Goal: Information Seeking & Learning: Learn about a topic

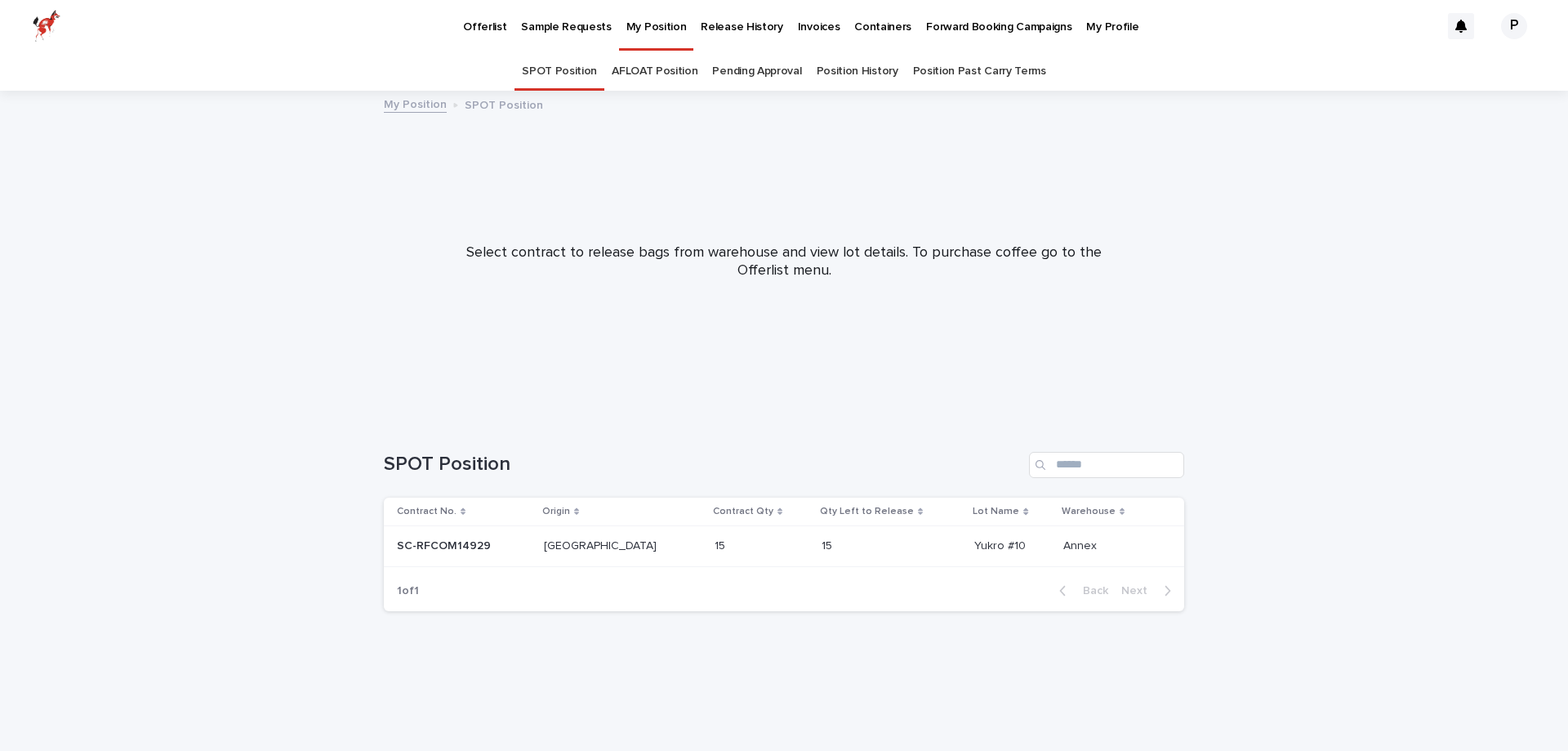
click at [479, 24] on p "Offerlist" at bounding box center [485, 17] width 43 height 34
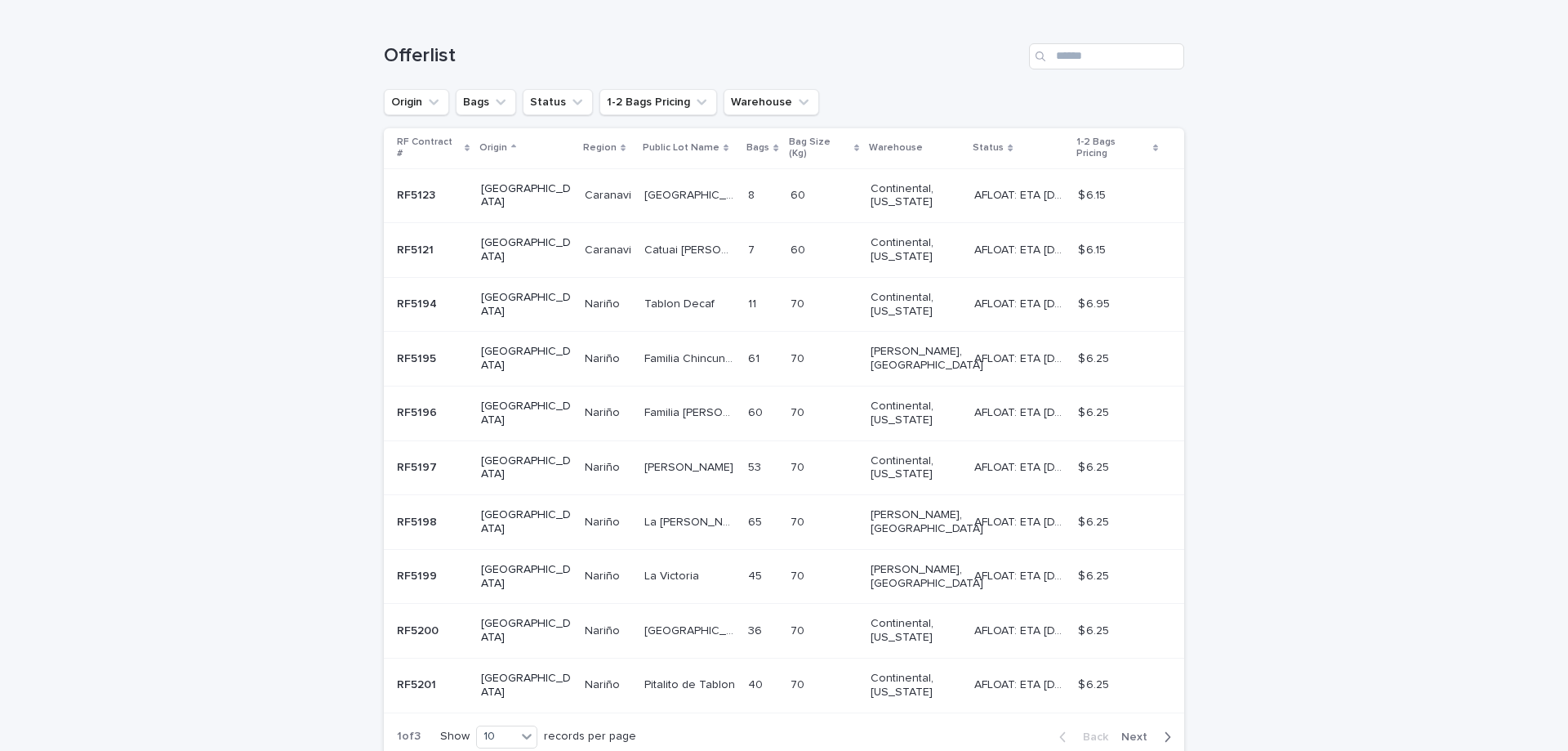
scroll to position [225, 0]
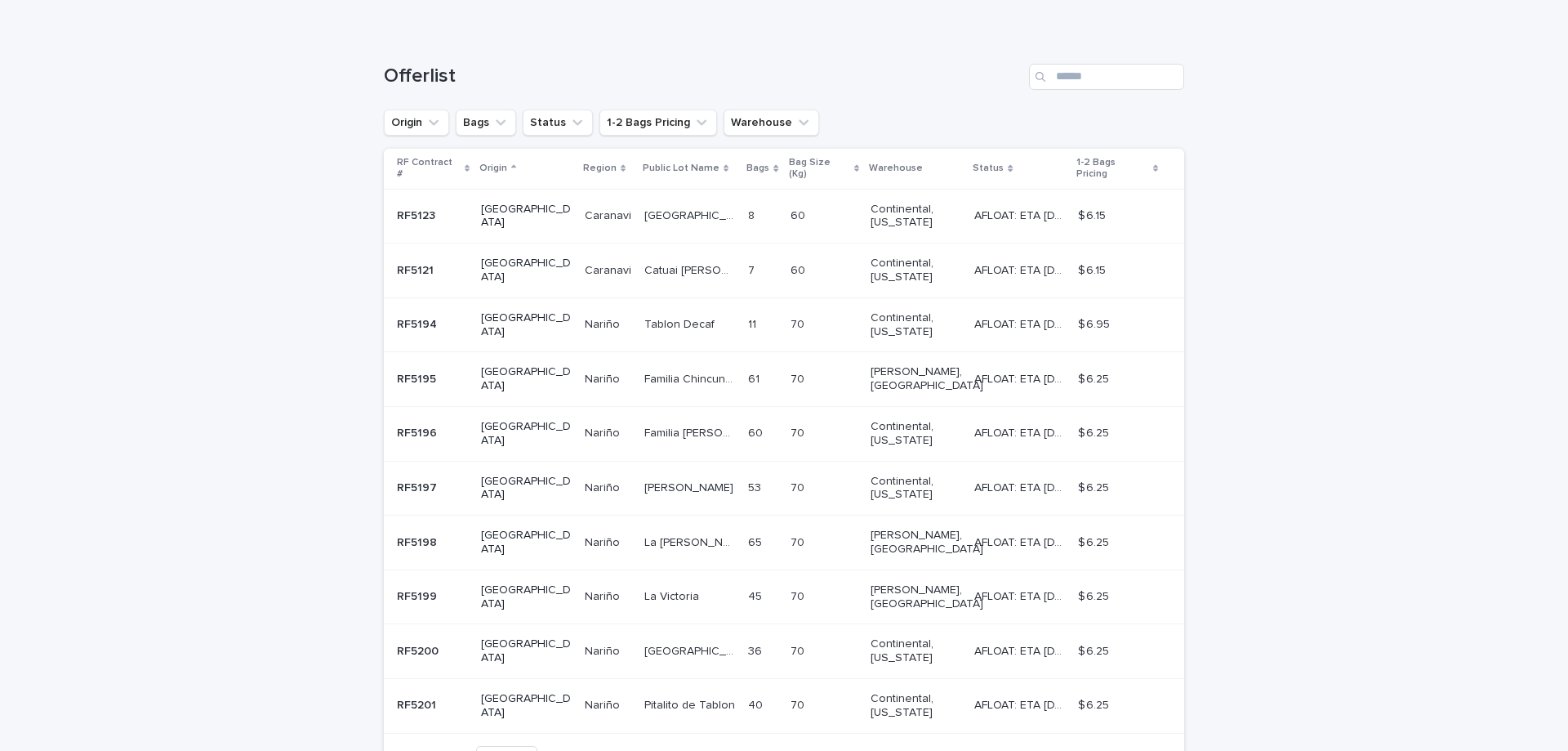
click at [1143, 750] on span "Next" at bounding box center [1139, 757] width 36 height 11
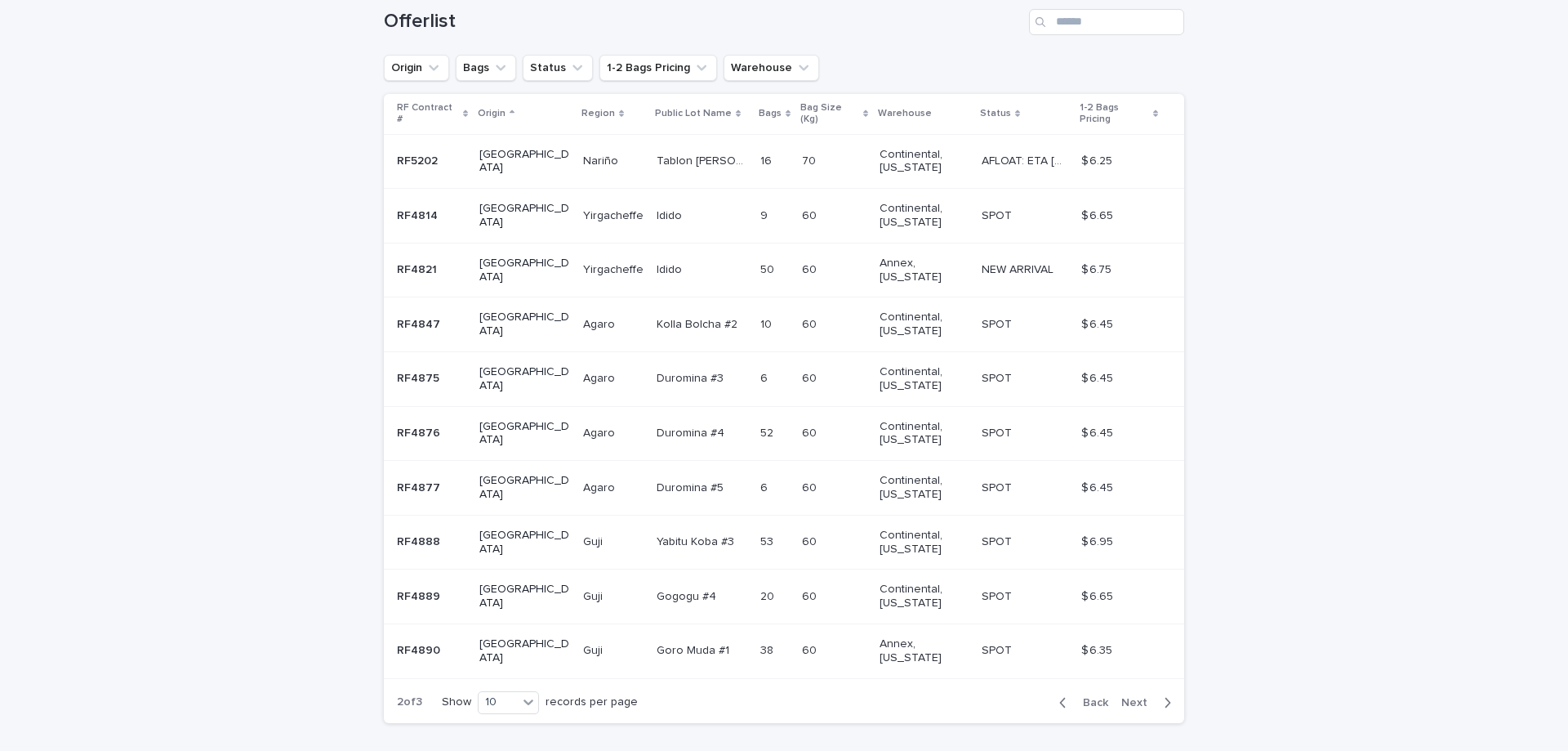
scroll to position [307, 0]
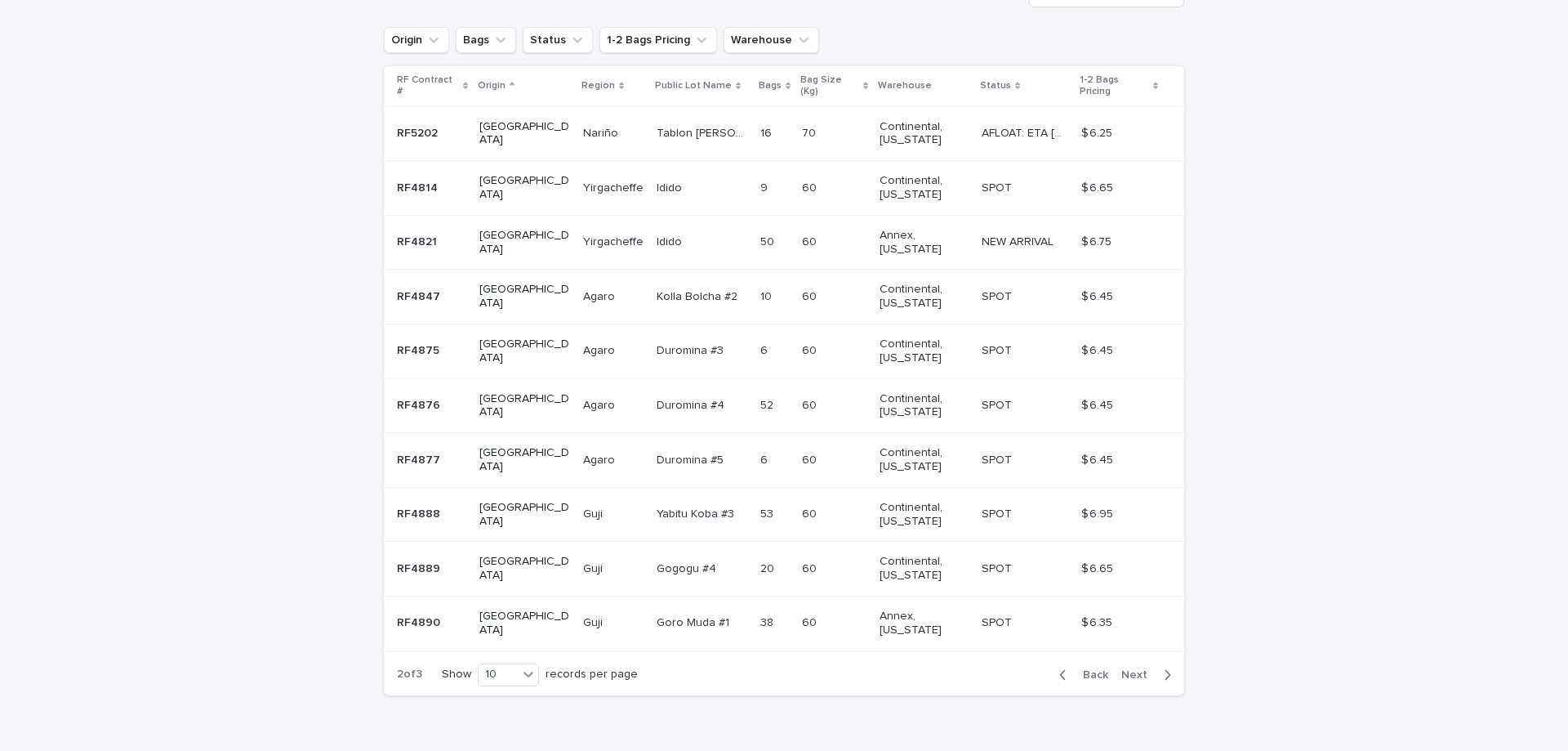
click at [1139, 669] on span "Next" at bounding box center [1139, 675] width 36 height 11
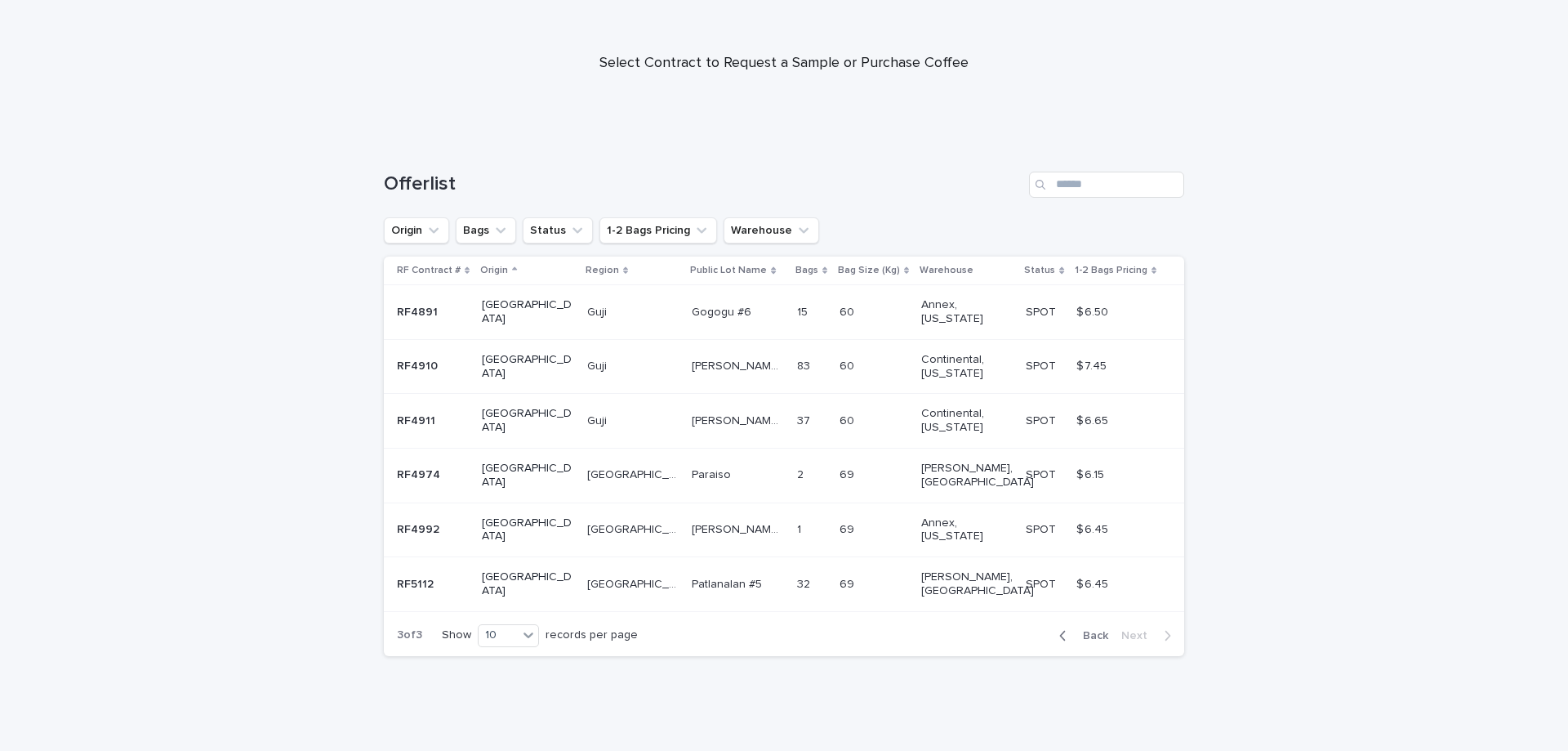
scroll to position [62, 0]
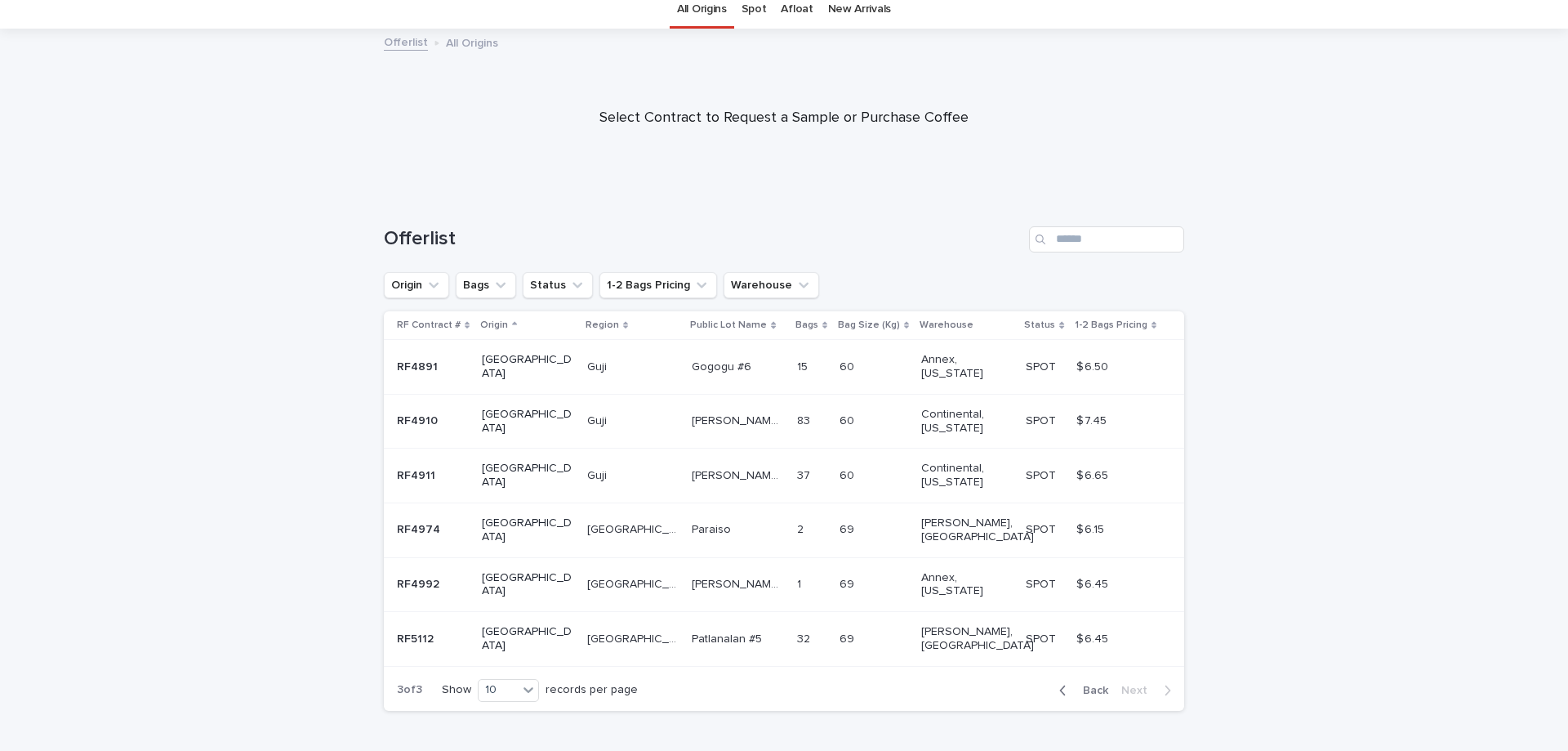
click at [703, 677] on div "Loading... Saving… Loading... Saving… Offerlist Origin Bags Status 1-2 Bags Pri…" at bounding box center [784, 479] width 817 height 571
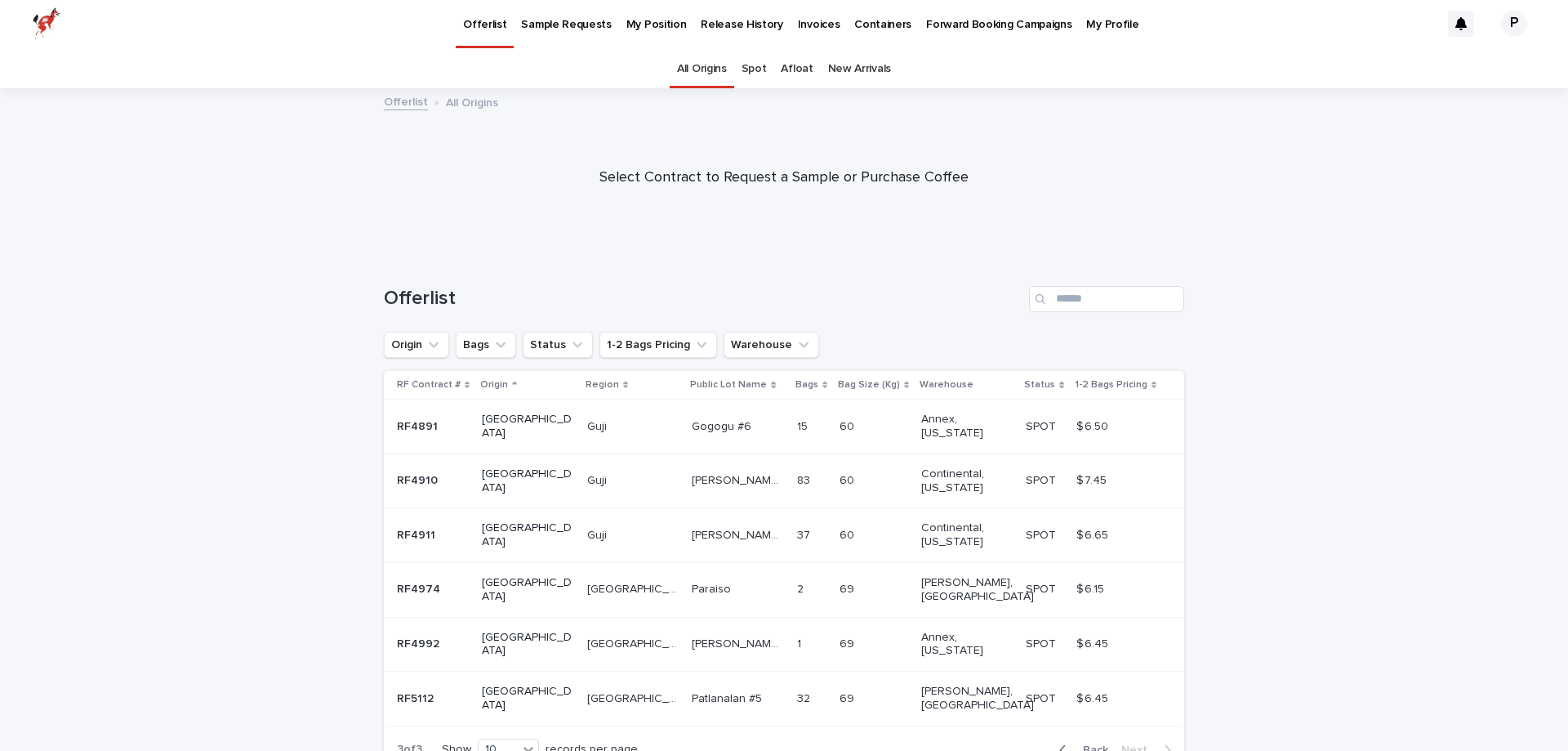
scroll to position [0, 0]
click at [1084, 747] on span "Back" at bounding box center [1090, 752] width 35 height 11
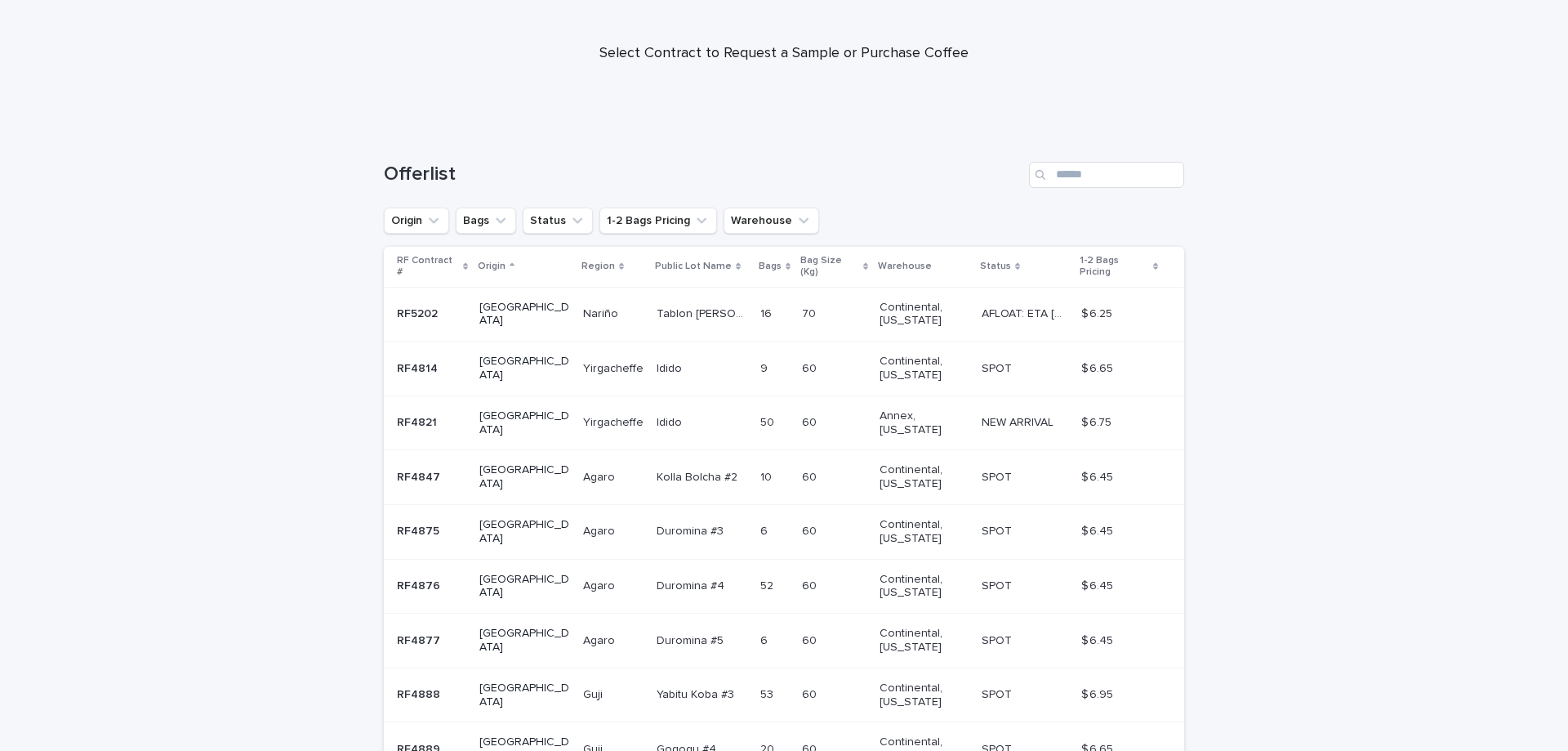
scroll to position [275, 0]
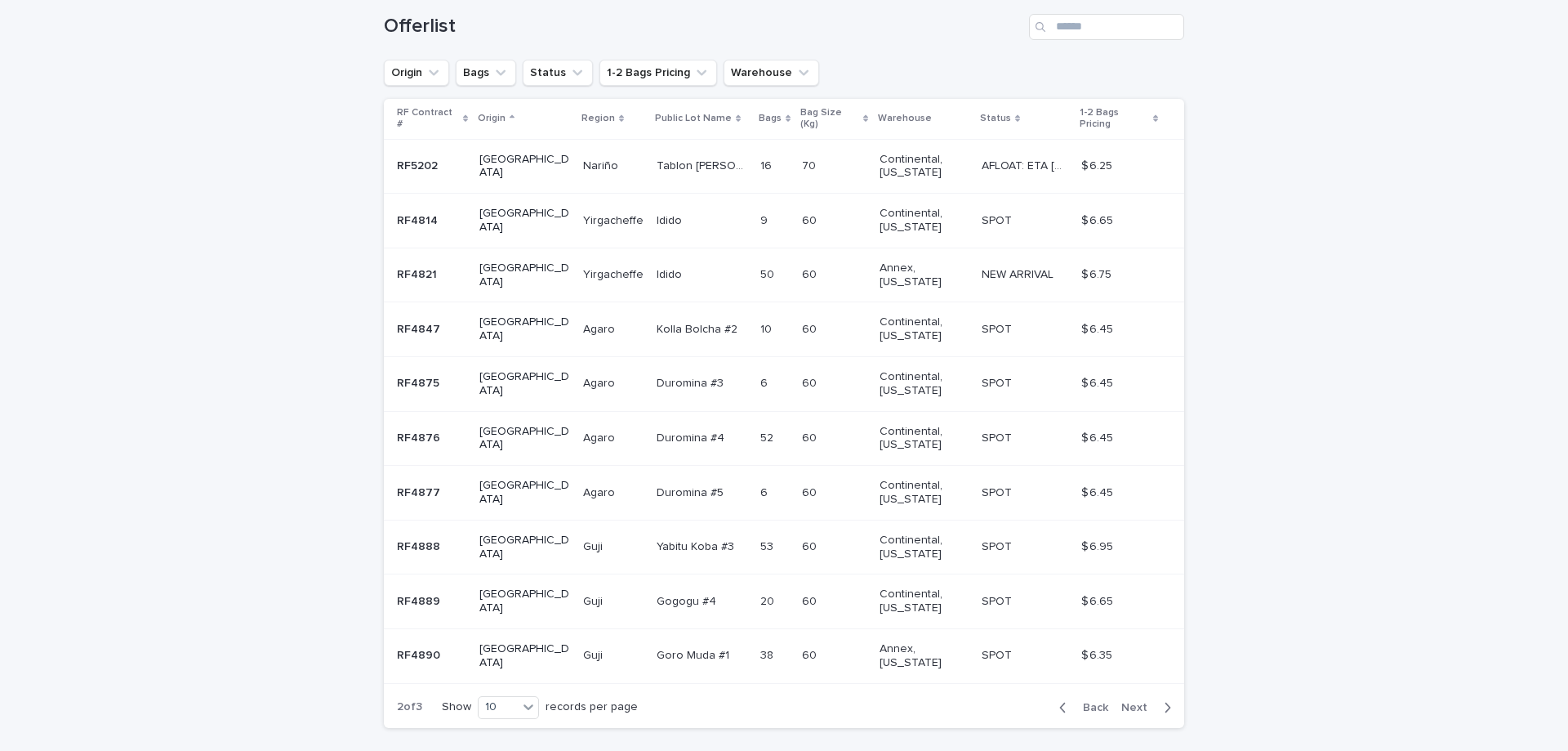
click at [1104, 702] on span "Back" at bounding box center [1090, 707] width 35 height 11
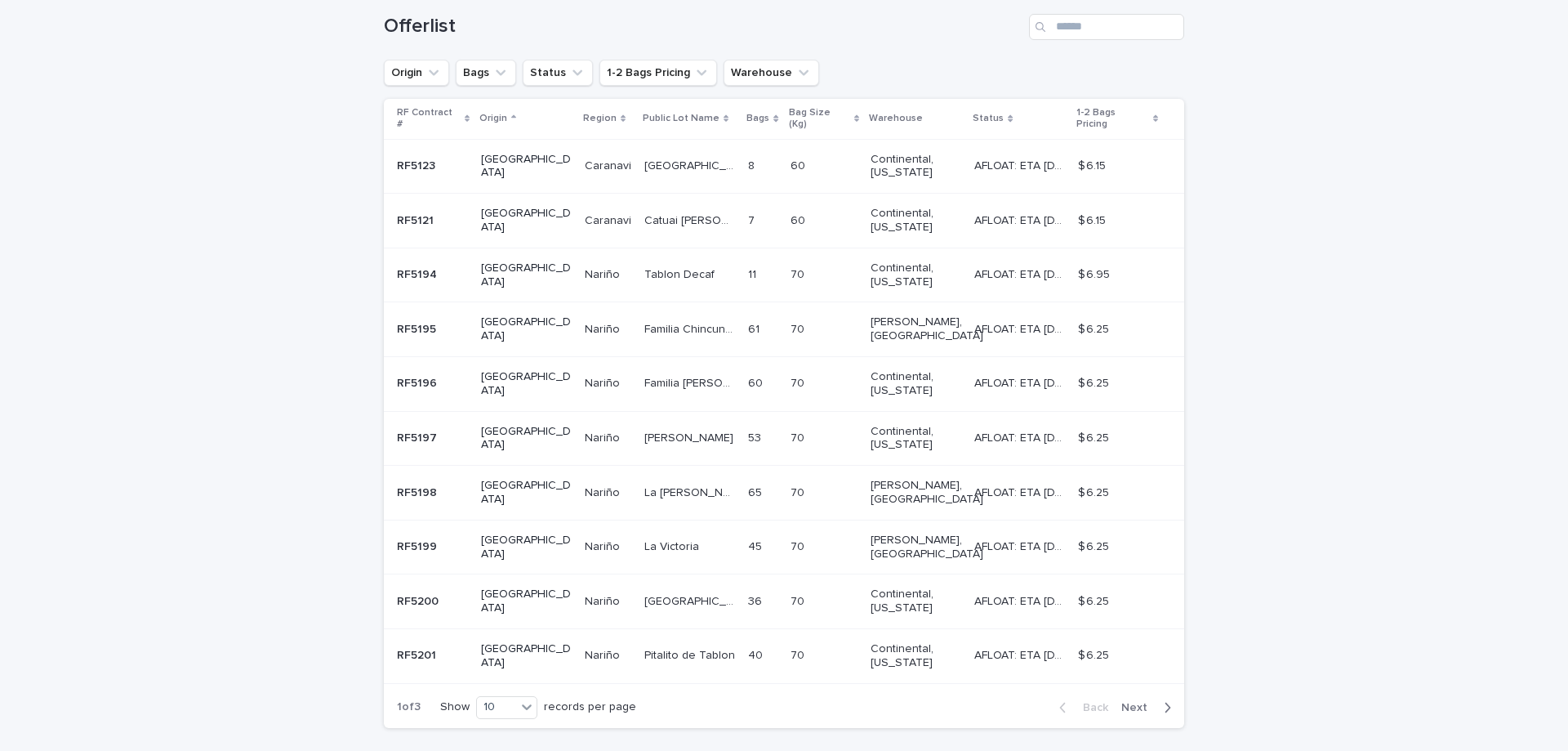
click at [578, 356] on td "[PERSON_NAME]" at bounding box center [607, 384] width 59 height 55
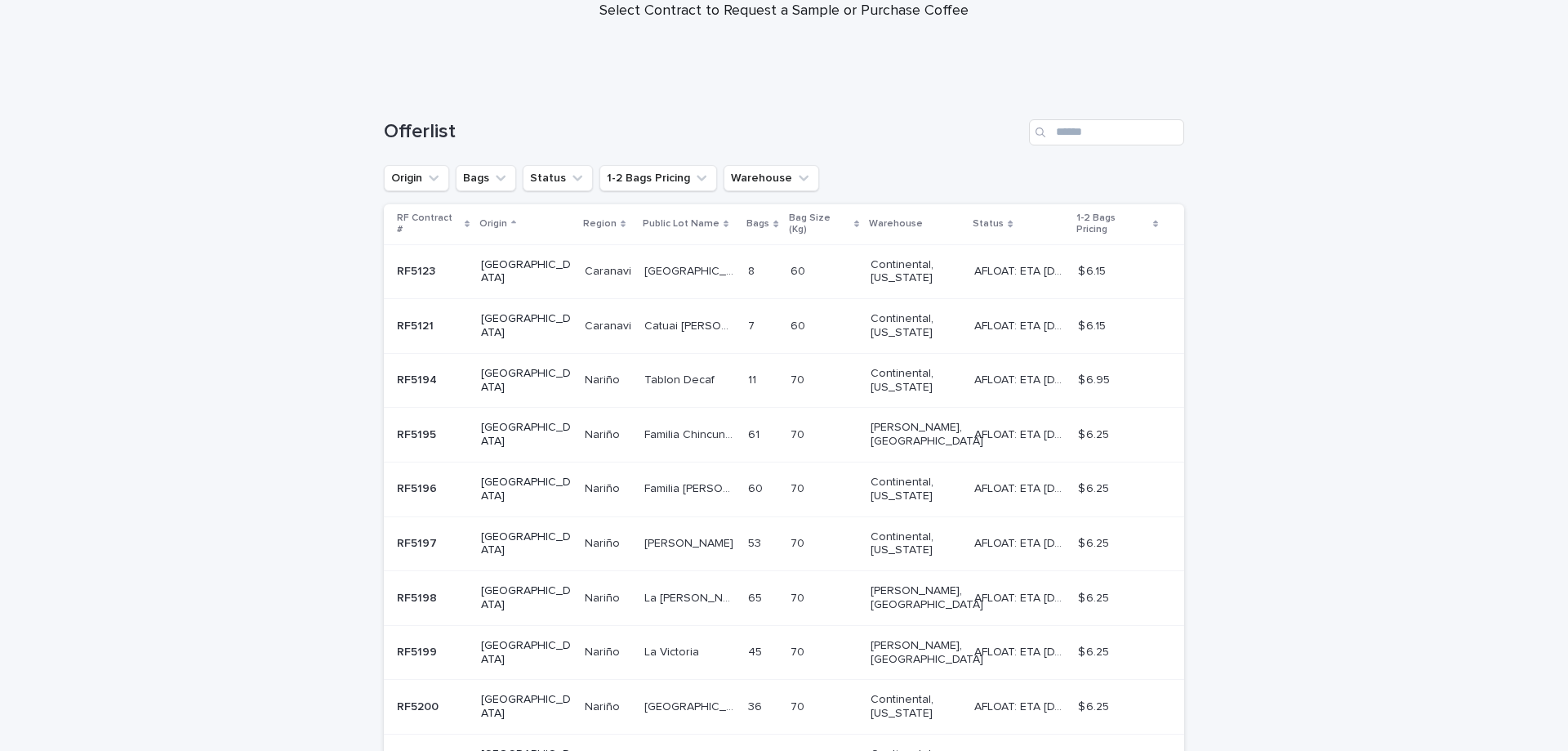
scroll to position [294, 0]
